Goal: Use online tool/utility: Use online tool/utility

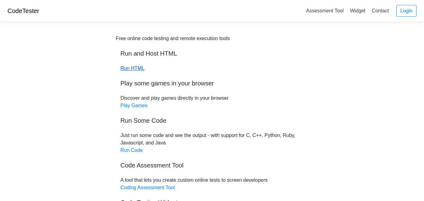
click at [132, 67] on link "Run HTML" at bounding box center [132, 68] width 24 height 5
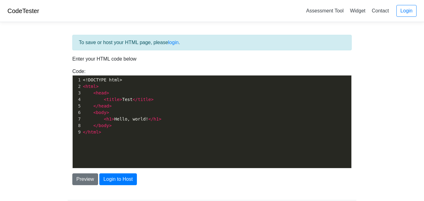
click at [139, 99] on span "title" at bounding box center [144, 99] width 13 height 5
type textarea "<!DOCTYPE html> <html> <head> <title>Test</title> </head> <body> <h1>Hello, wor…"
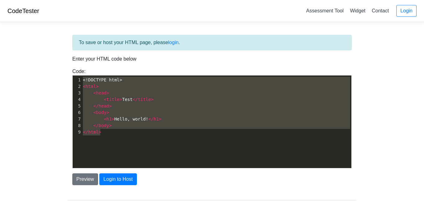
scroll to position [666, 0]
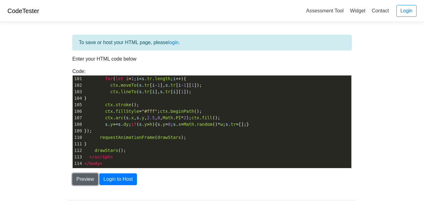
click at [78, 180] on button "Preview" at bounding box center [85, 179] width 26 height 12
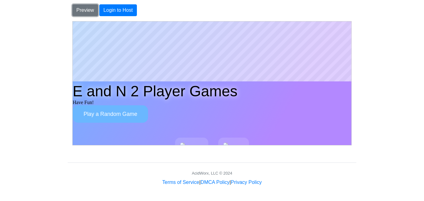
scroll to position [96, 0]
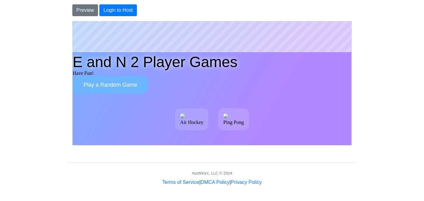
click at [100, 80] on button "Play a Random Game" at bounding box center [109, 84] width 75 height 17
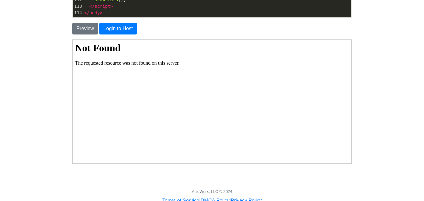
scroll to position [150, 0]
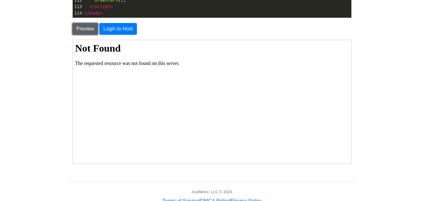
click at [77, 24] on button "Preview" at bounding box center [85, 29] width 26 height 12
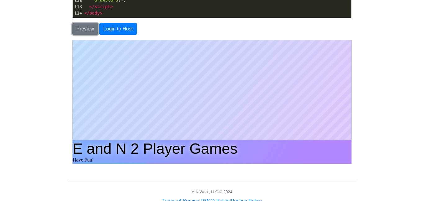
scroll to position [0, 0]
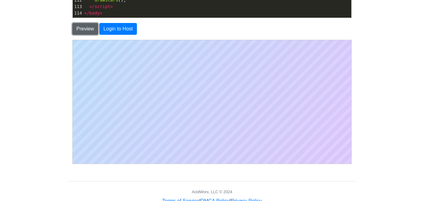
click at [72, 29] on button "Preview" at bounding box center [85, 29] width 26 height 12
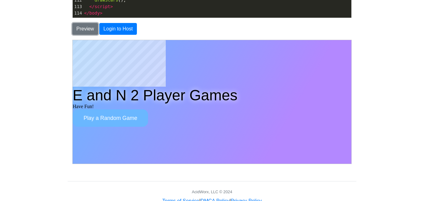
scroll to position [169, 0]
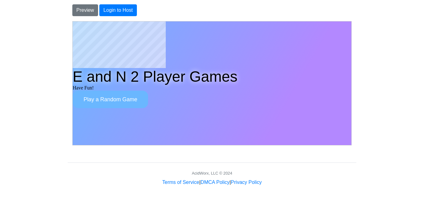
click at [169, 98] on body "E and N 2 Player Games Have Fun! Play a Random Game Play" at bounding box center [211, 83] width 279 height 124
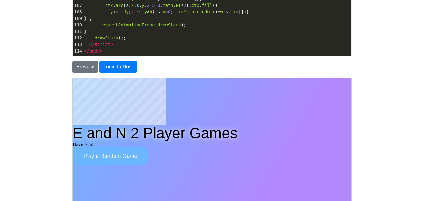
scroll to position [113, 0]
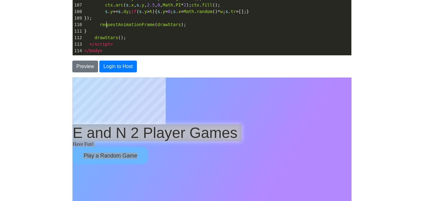
click at [107, 35] on span "drawStars" at bounding box center [107, 37] width 24 height 5
type textarea "<!DOCTYPE html> <html lang="en"> <head> <meta charset="UTF-8"> <title>E and N 2…"
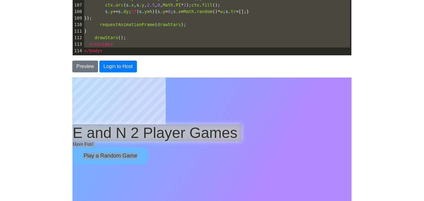
scroll to position [1657, 0]
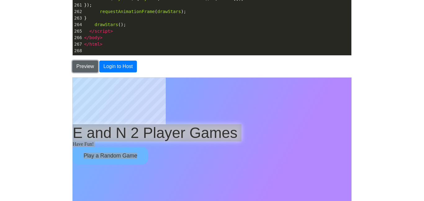
click at [77, 69] on button "Preview" at bounding box center [85, 67] width 26 height 12
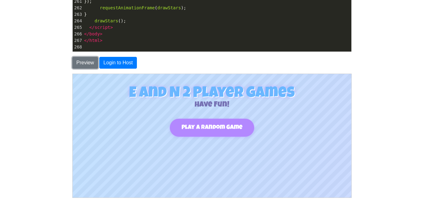
scroll to position [113, 0]
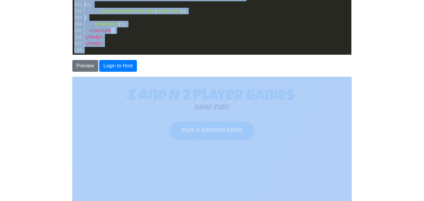
click at [114, 29] on pre "</ script >" at bounding box center [217, 30] width 269 height 7
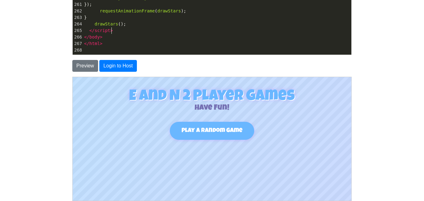
type textarea "<!DOCTYPE html> <html lang="en"> <head> <meta charset="UTF-8"> <title>E and N 2…"
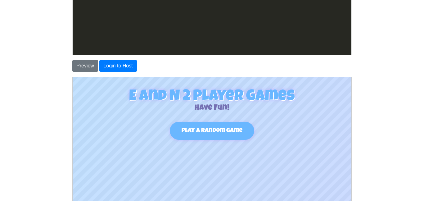
scroll to position [1879, 0]
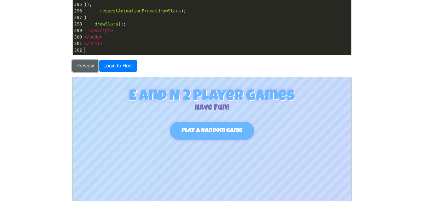
click at [87, 62] on button "Preview" at bounding box center [85, 66] width 26 height 12
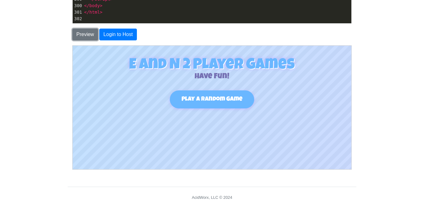
scroll to position [144, 0]
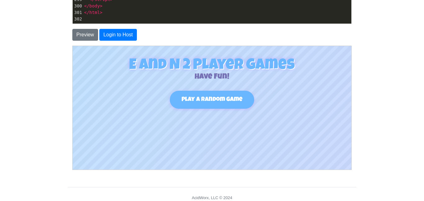
click at [155, 129] on body "E and N 2 Player Games Have Fun! Play a Random Game Play" at bounding box center [211, 108] width 279 height 124
click at [131, 151] on body "E and N 2 Player Games Have Fun! Play a Random Game Play" at bounding box center [211, 108] width 279 height 124
click at [208, 145] on body "E and N 2 Player Games Have Fun! Play a Random Game Play" at bounding box center [211, 108] width 279 height 124
click at [307, 122] on body "E and N 2 Player Games Have Fun! Play a Random Game Play" at bounding box center [211, 108] width 279 height 124
